Goal: Task Accomplishment & Management: Manage account settings

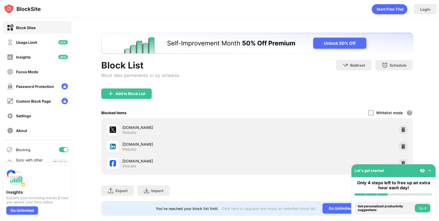
scroll to position [9, 0]
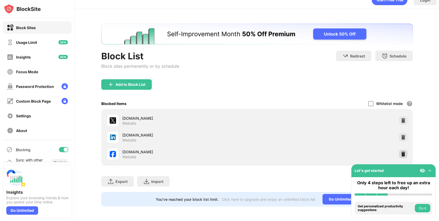
click at [402, 152] on img at bounding box center [402, 154] width 5 height 5
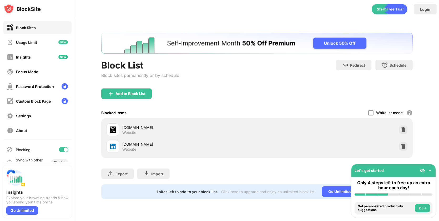
scroll to position [0, 0]
click at [136, 94] on div "Add to Block List" at bounding box center [130, 94] width 30 height 4
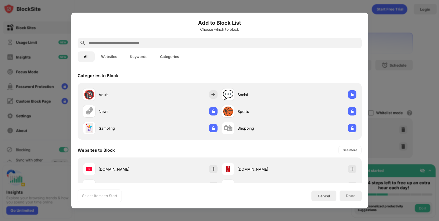
click at [136, 43] on input "text" at bounding box center [223, 43] width 271 height 6
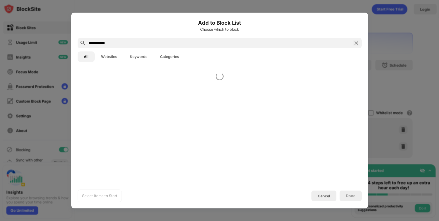
type input "**********"
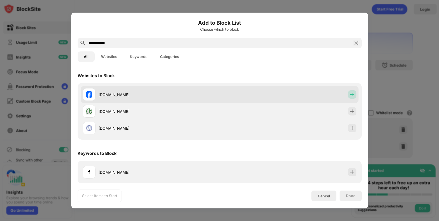
click at [351, 94] on img at bounding box center [351, 94] width 5 height 5
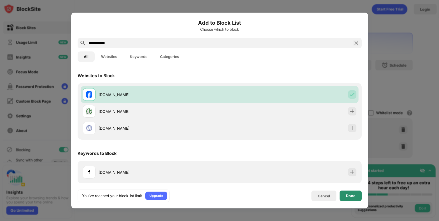
click at [348, 196] on div "Done" at bounding box center [350, 196] width 9 height 4
